Goal: Information Seeking & Learning: Learn about a topic

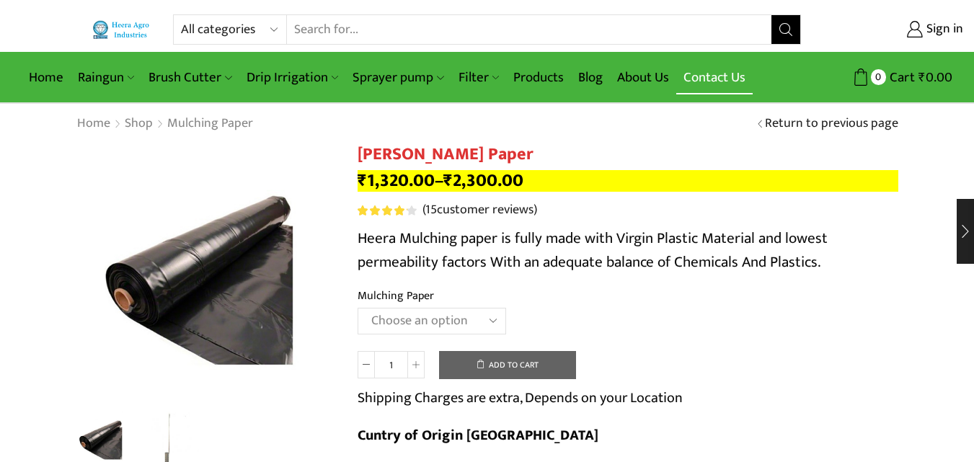
click at [706, 79] on link "Contact Us" at bounding box center [714, 78] width 76 height 34
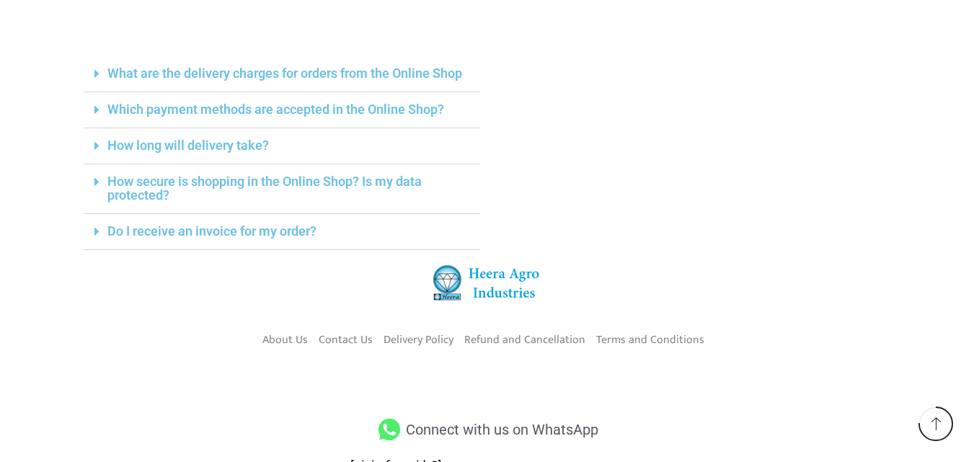
scroll to position [466, 0]
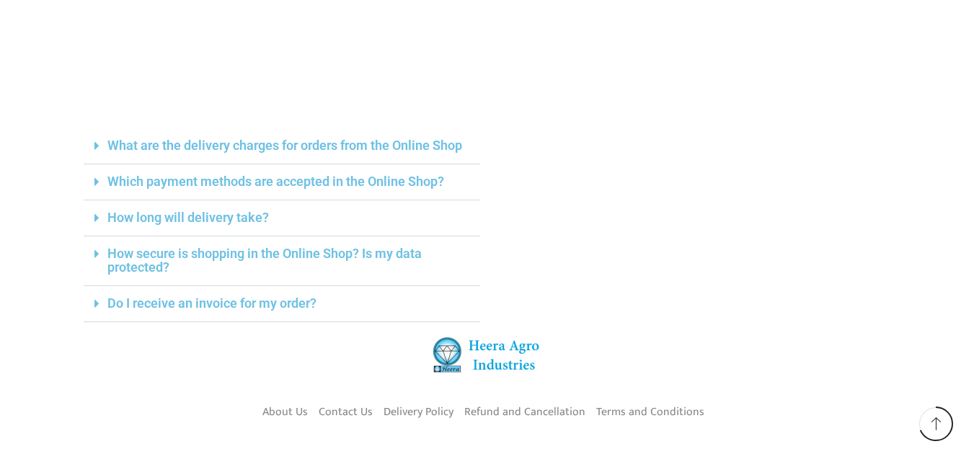
click at [291, 185] on link "Which payment methods are accepted in the Online Shop?" at bounding box center [275, 181] width 337 height 15
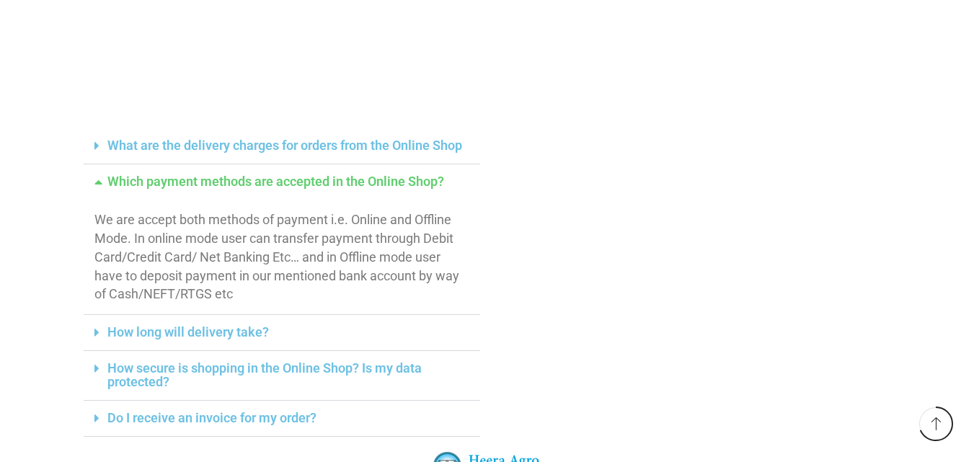
click at [227, 334] on link "How long will delivery take?" at bounding box center [187, 331] width 161 height 15
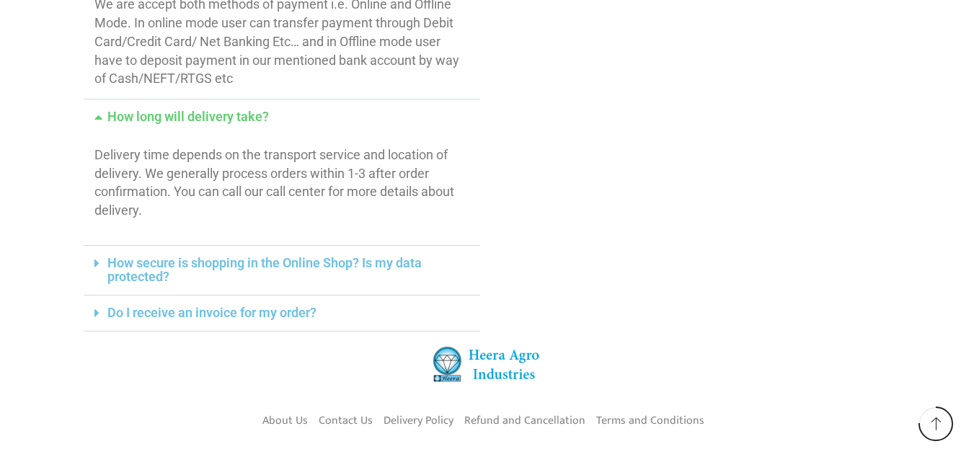
scroll to position [683, 0]
click at [277, 263] on link "How secure is shopping in the Online Shop? Is my data protected?" at bounding box center [264, 268] width 314 height 29
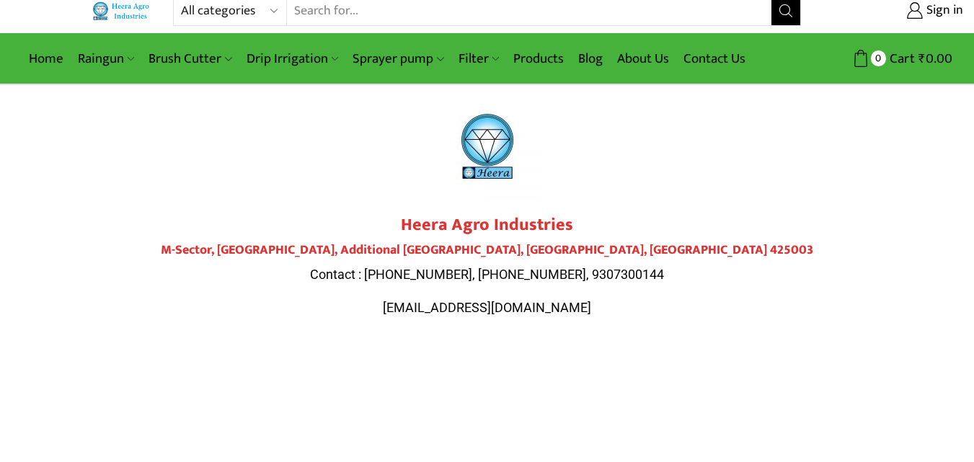
scroll to position [0, 0]
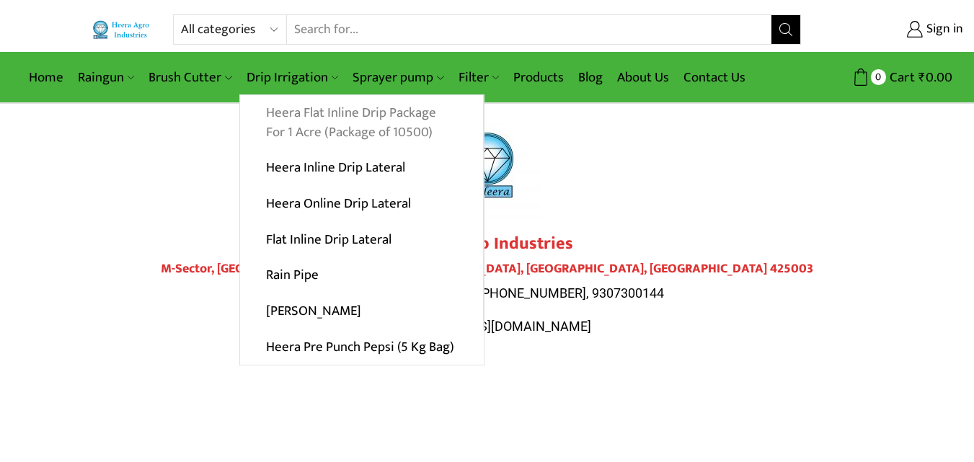
click at [330, 134] on link "Heera Flat Inline Drip Package For 1 Acre (Package of 10500)" at bounding box center [361, 123] width 243 height 56
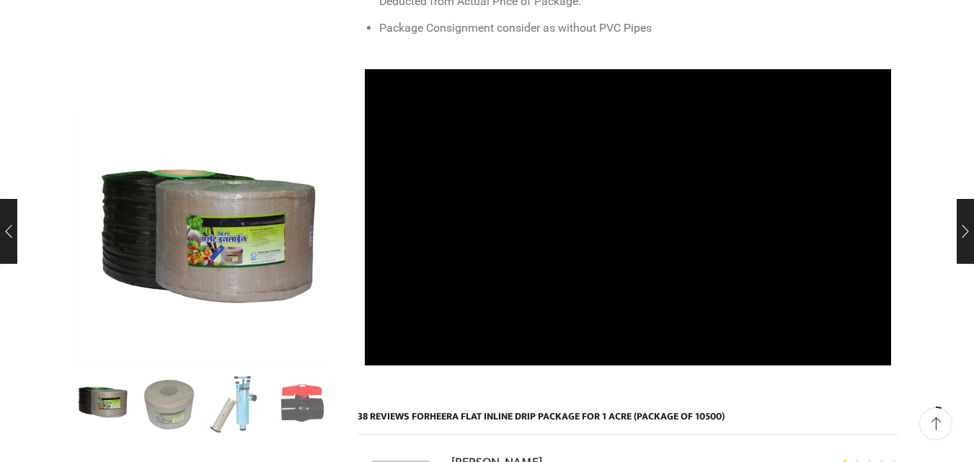
scroll to position [865, 0]
